Goal: Navigation & Orientation: Find specific page/section

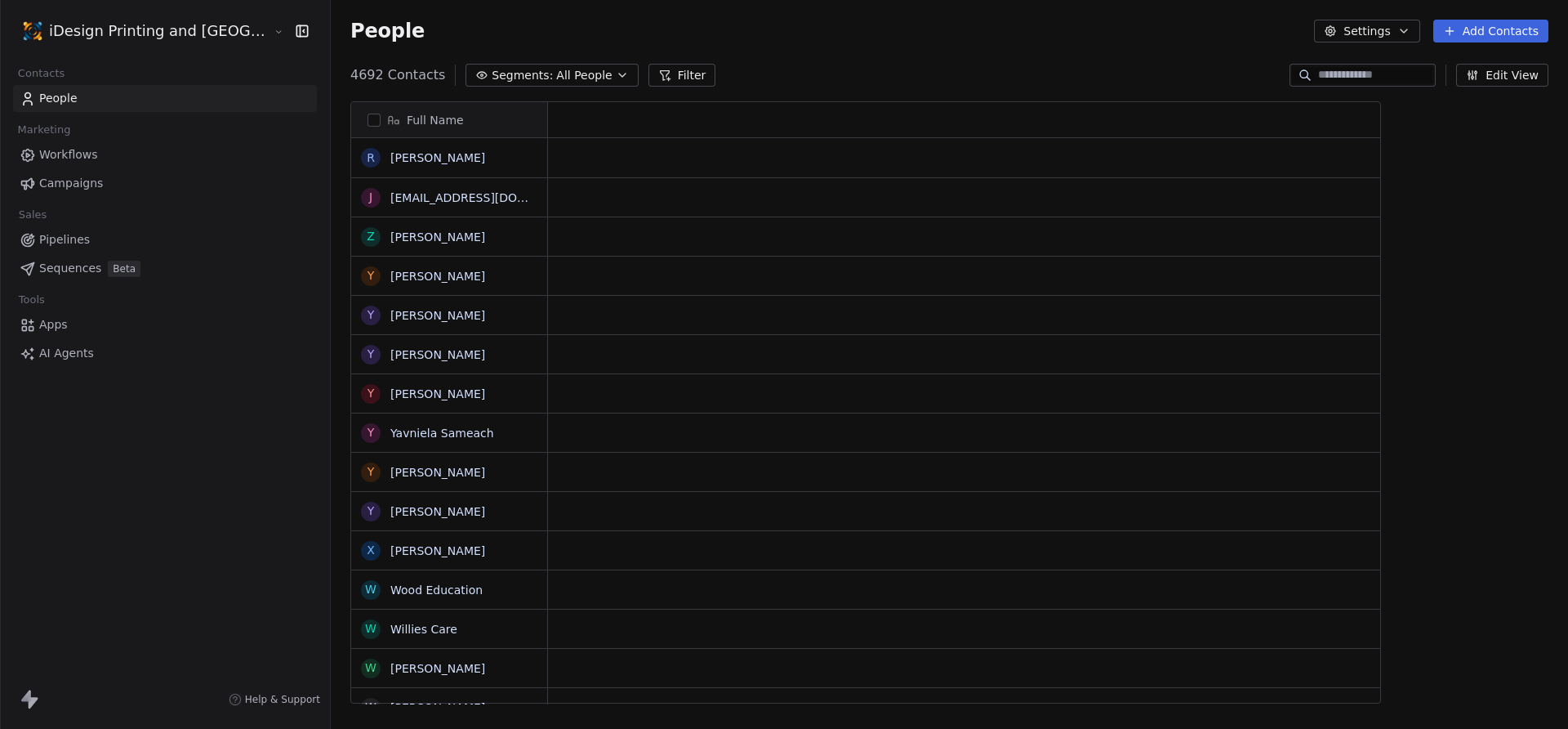
scroll to position [641, 1293]
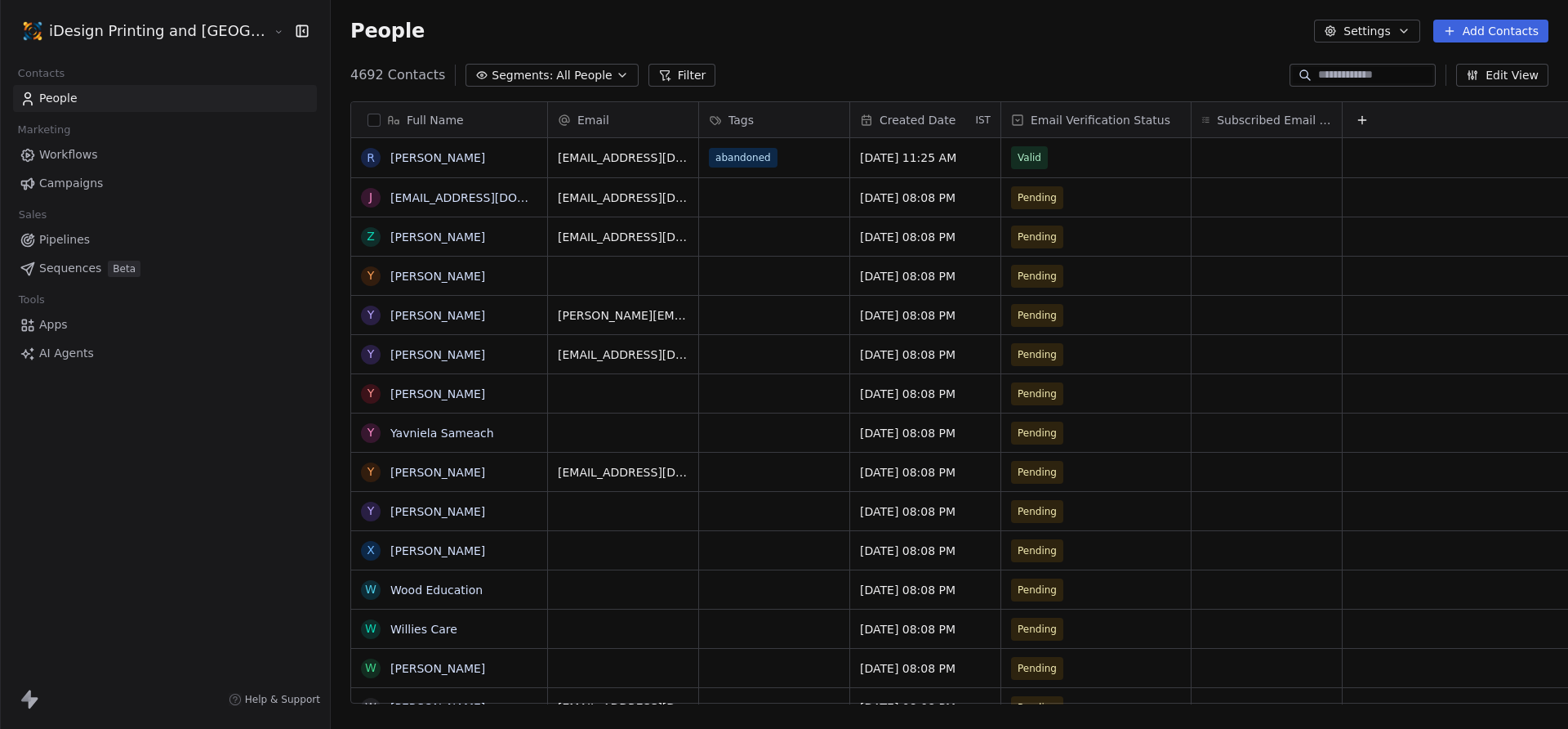
click at [158, 24] on html "iDesign Printing and Copy Center Contacts People Marketing Workflows Campaigns …" at bounding box center [784, 364] width 1568 height 729
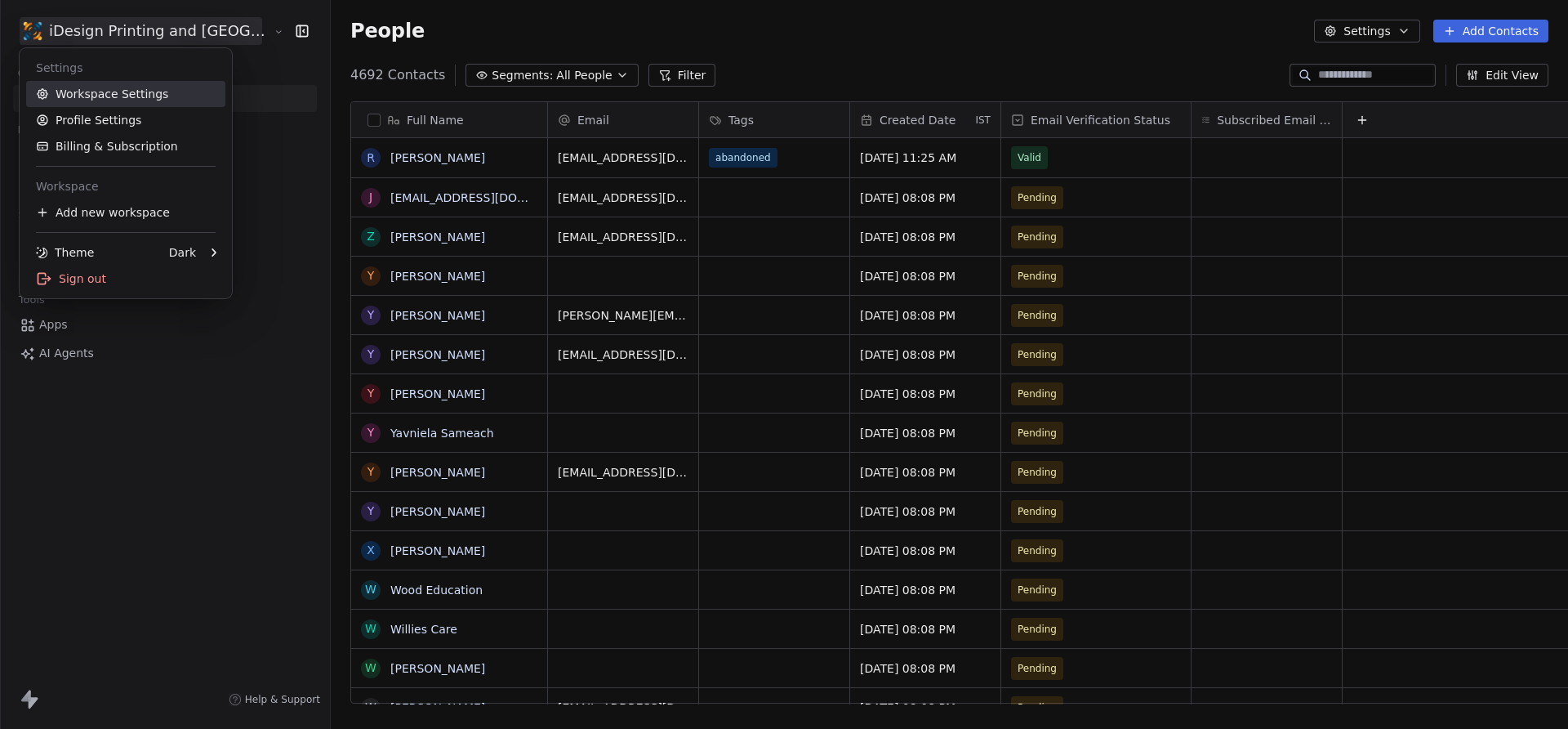
click at [176, 86] on link "Workspace Settings" at bounding box center [126, 94] width 199 height 26
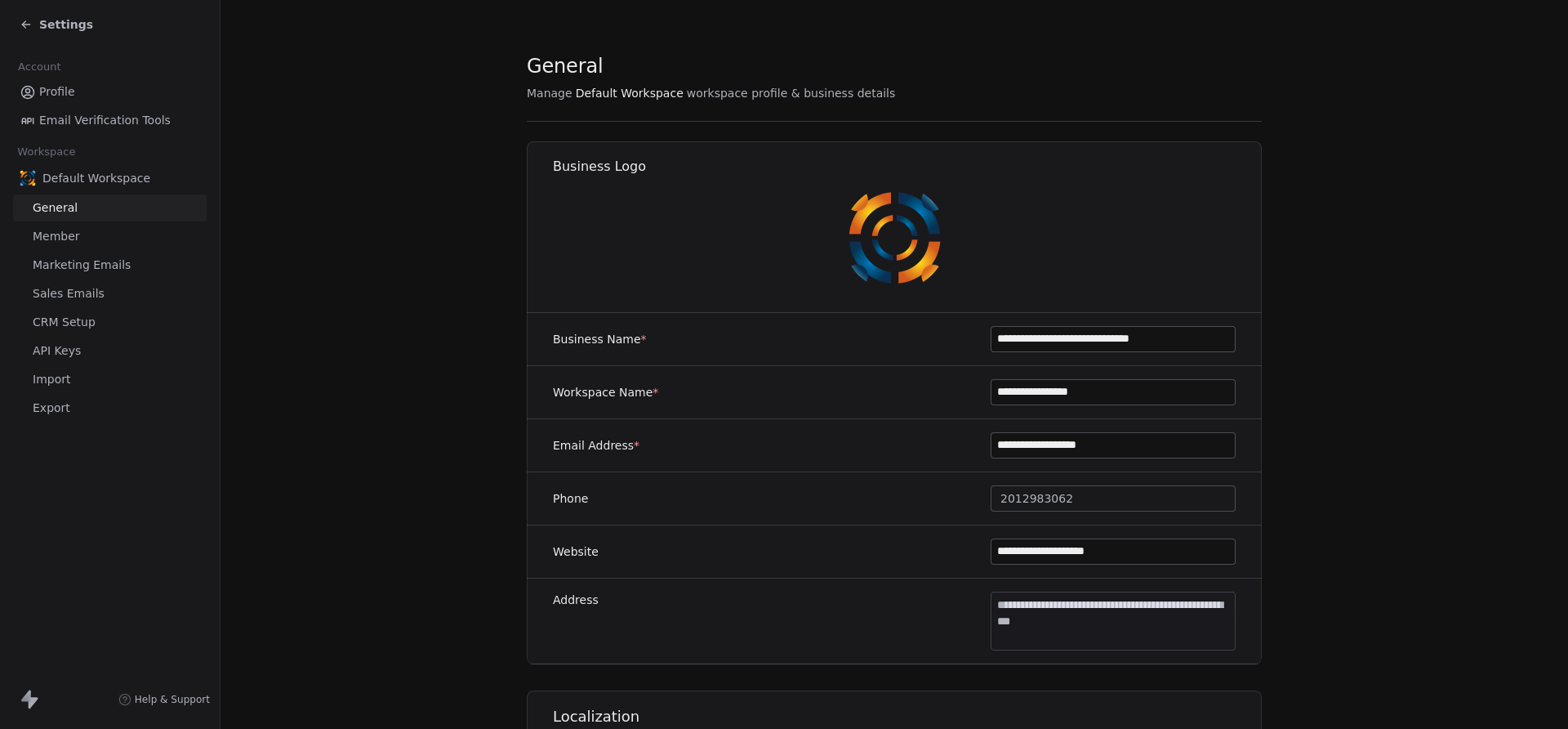
click at [107, 173] on span "Default Workspace" at bounding box center [96, 178] width 107 height 17
click at [54, 14] on div "Settings" at bounding box center [113, 25] width 187 height 23
click at [53, 19] on span "Settings" at bounding box center [66, 25] width 54 height 17
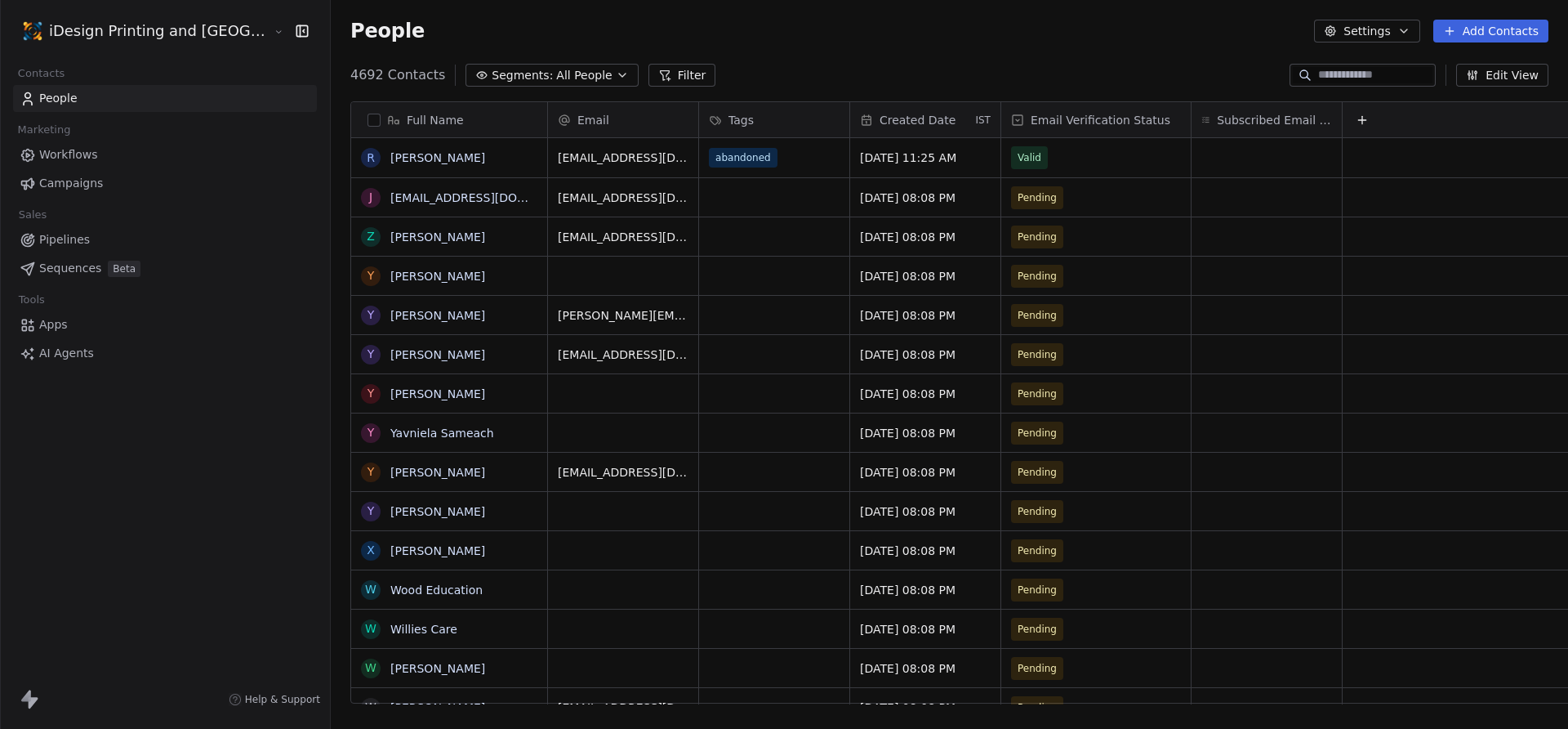
scroll to position [641, 1293]
click at [64, 354] on span "AI Agents" at bounding box center [67, 353] width 55 height 17
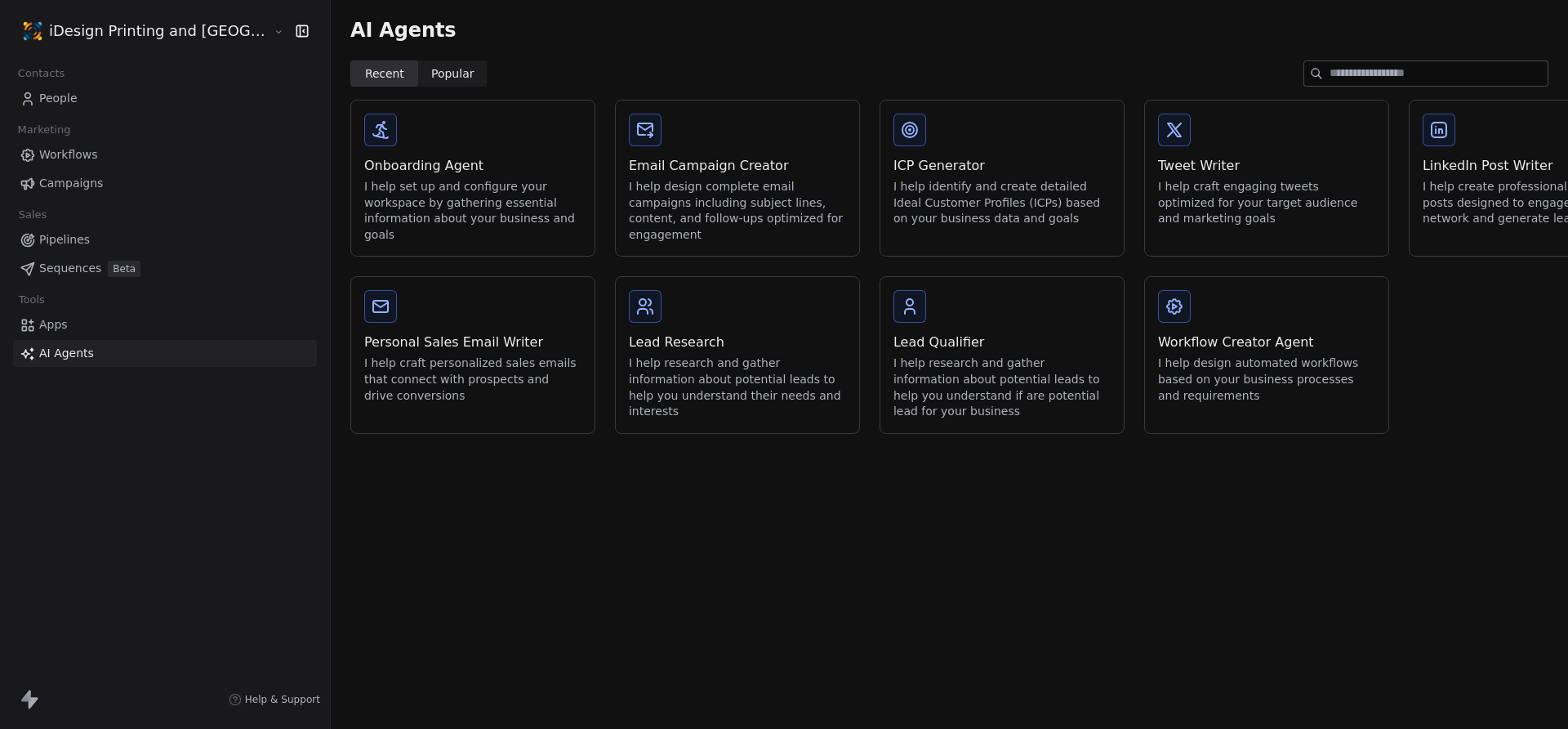
click at [55, 332] on span "Apps" at bounding box center [54, 324] width 28 height 17
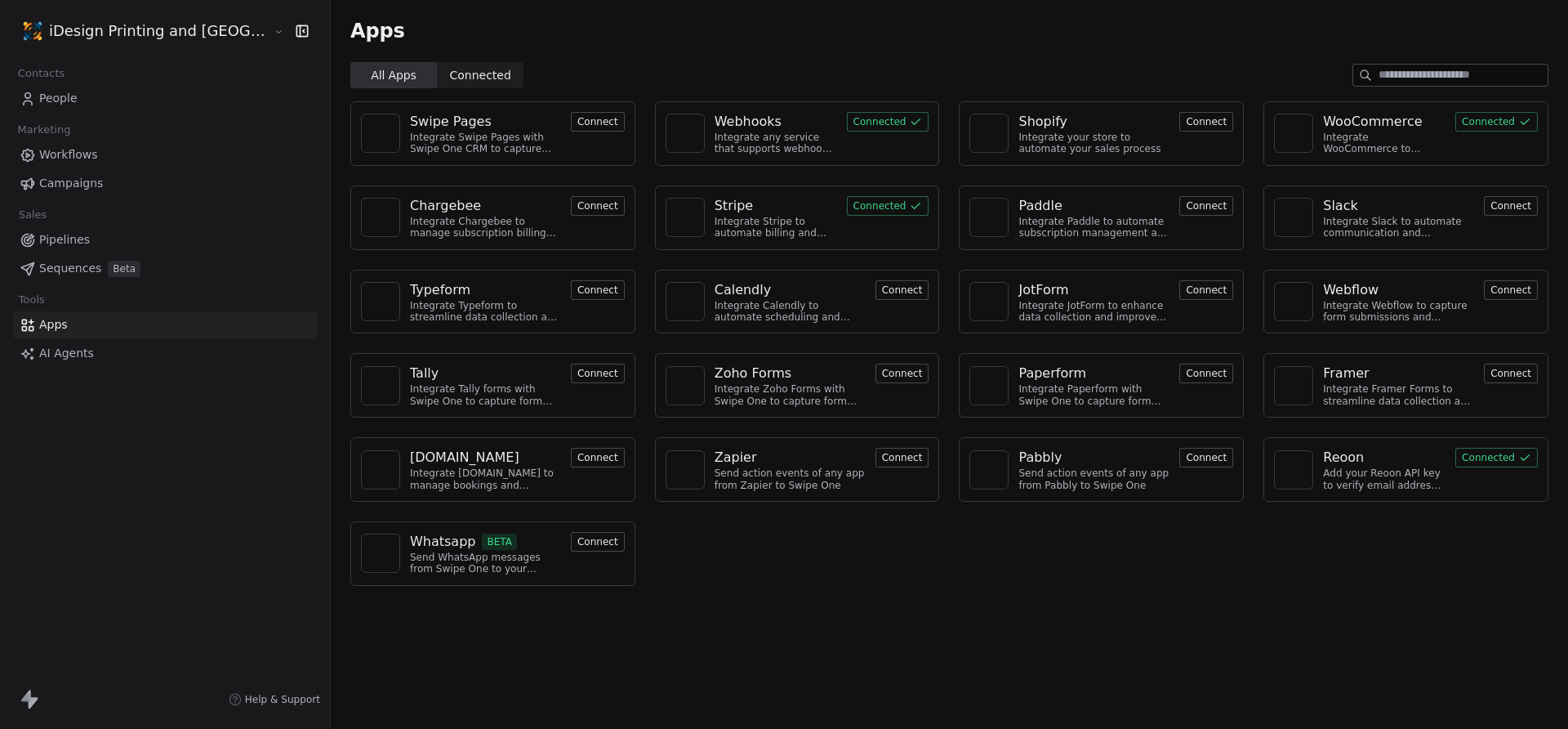
click at [732, 123] on div "Webhooks" at bounding box center [748, 122] width 67 height 19
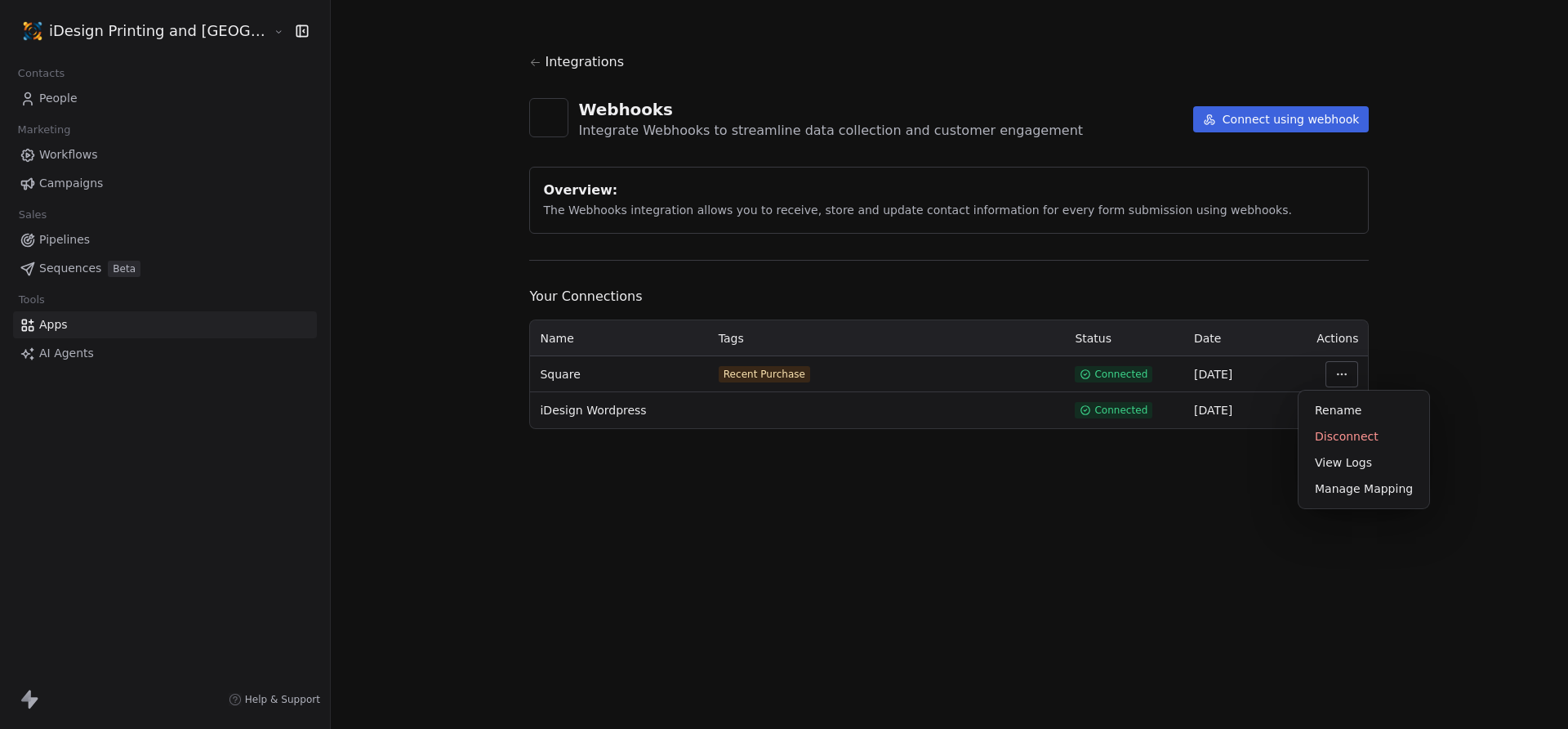
click at [1307, 374] on html "iDesign Printing and Copy Center Contacts People Marketing Workflows Campaigns …" at bounding box center [784, 364] width 1568 height 729
click at [1320, 460] on div "View Logs" at bounding box center [1365, 462] width 118 height 26
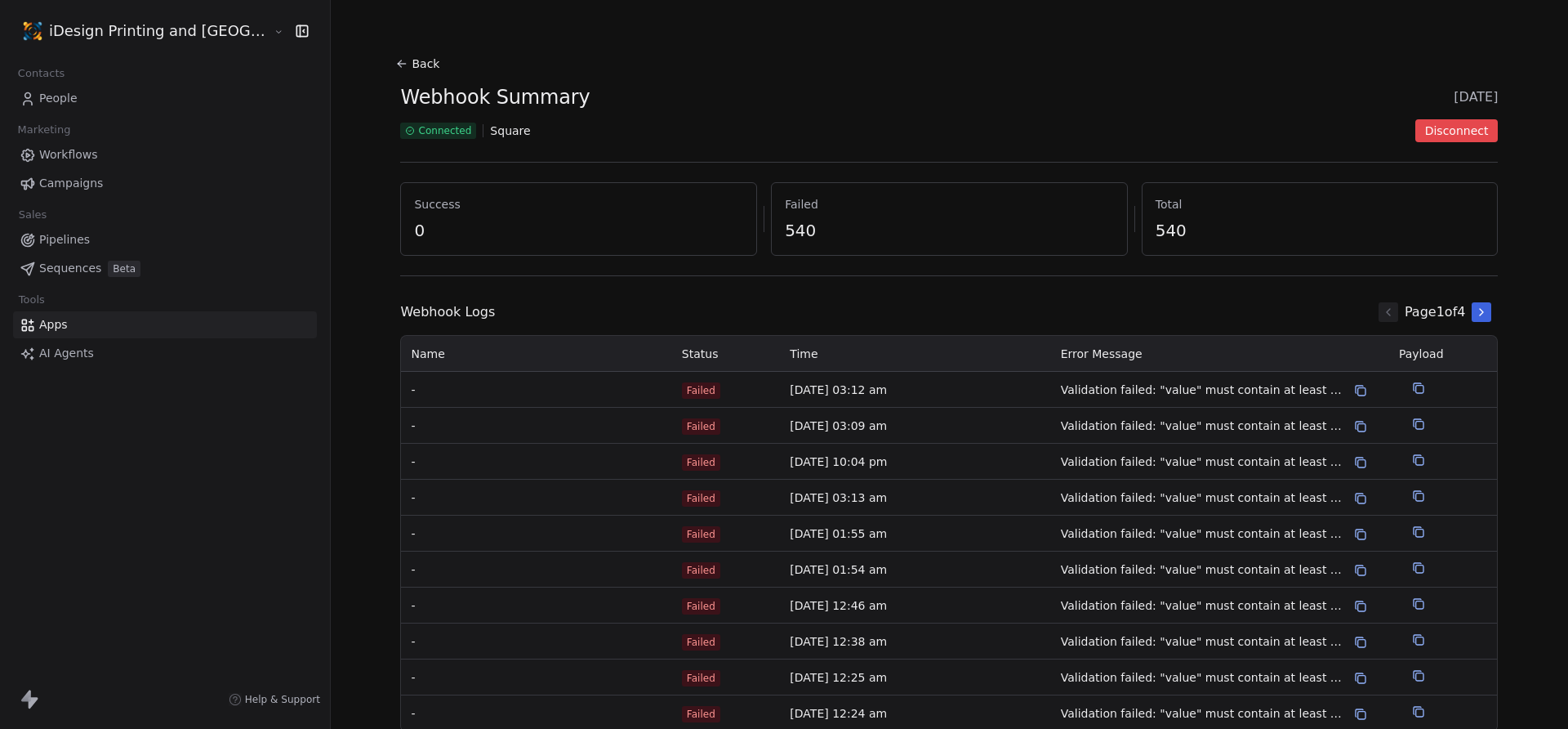
click at [409, 63] on button "Back" at bounding box center [419, 63] width 52 height 29
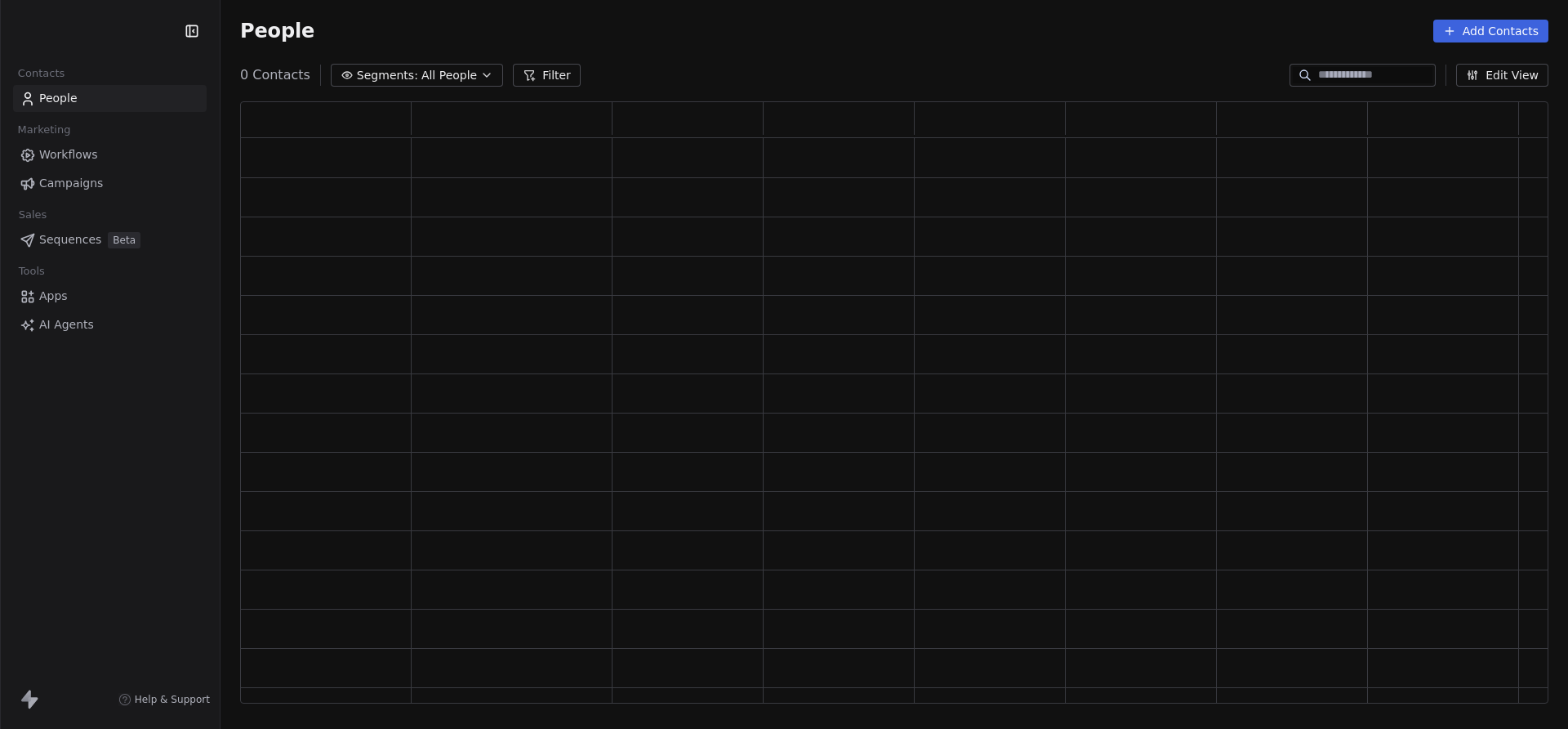
scroll to position [602, 1308]
